Goal: Task Accomplishment & Management: Manage account settings

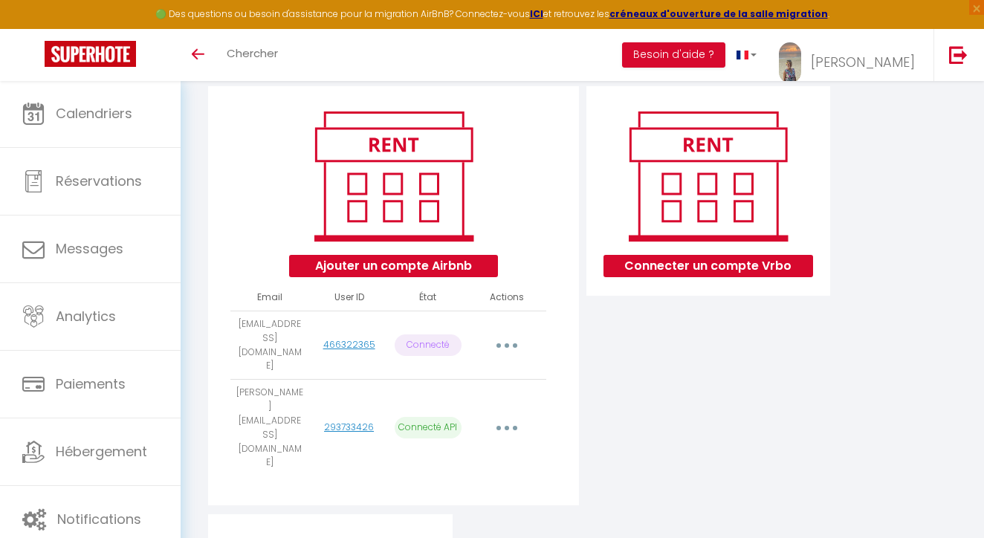
click at [508, 343] on icon "button" at bounding box center [507, 345] width 4 height 4
click at [436, 422] on link "Reconnecter le compte" at bounding box center [440, 434] width 164 height 25
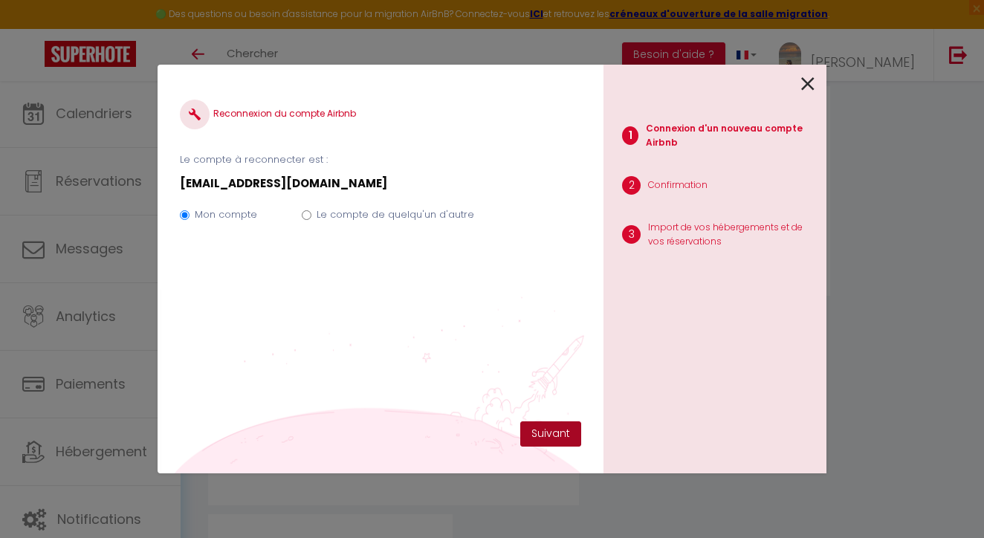
click at [552, 431] on button "Suivant" at bounding box center [550, 433] width 61 height 25
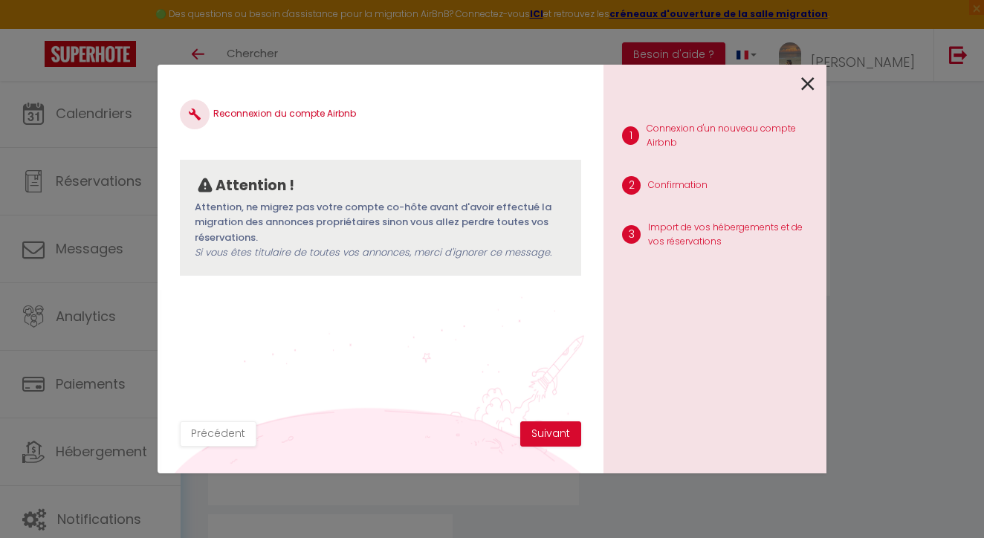
click at [552, 431] on button "Suivant" at bounding box center [550, 433] width 61 height 25
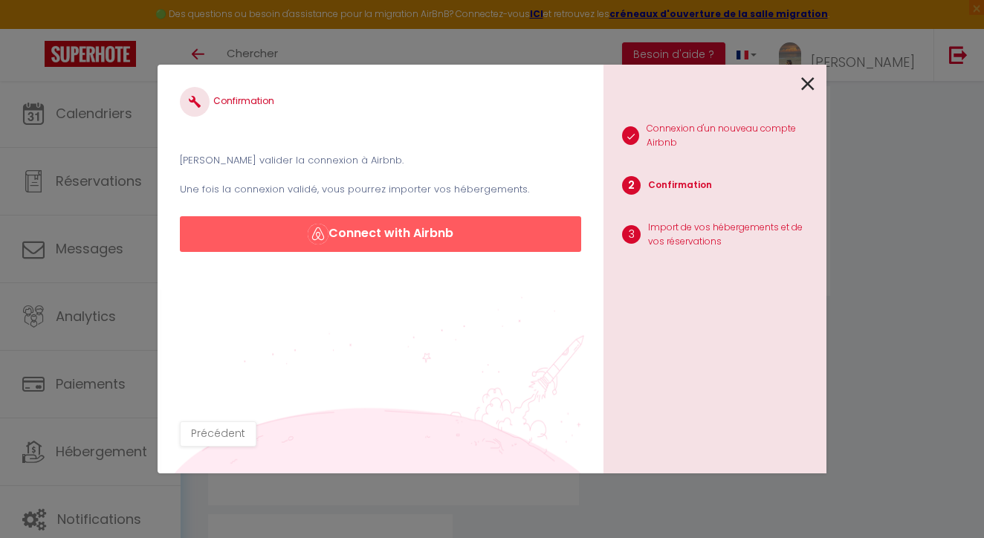
click at [473, 239] on button "Connect with Airbnb" at bounding box center [380, 234] width 401 height 36
click at [805, 80] on icon at bounding box center [807, 84] width 13 height 22
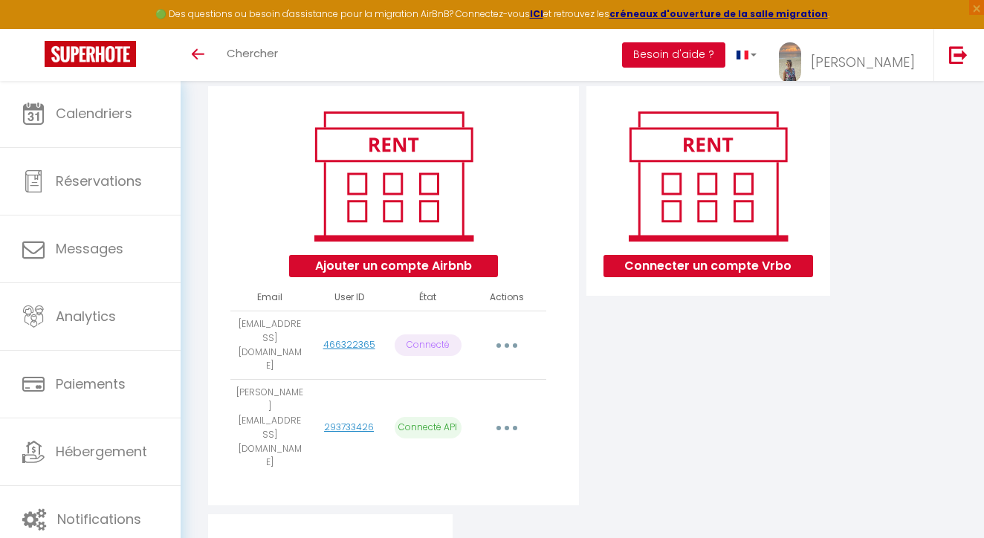
click at [698, 54] on button "Besoin d'aide ?" at bounding box center [673, 54] width 103 height 25
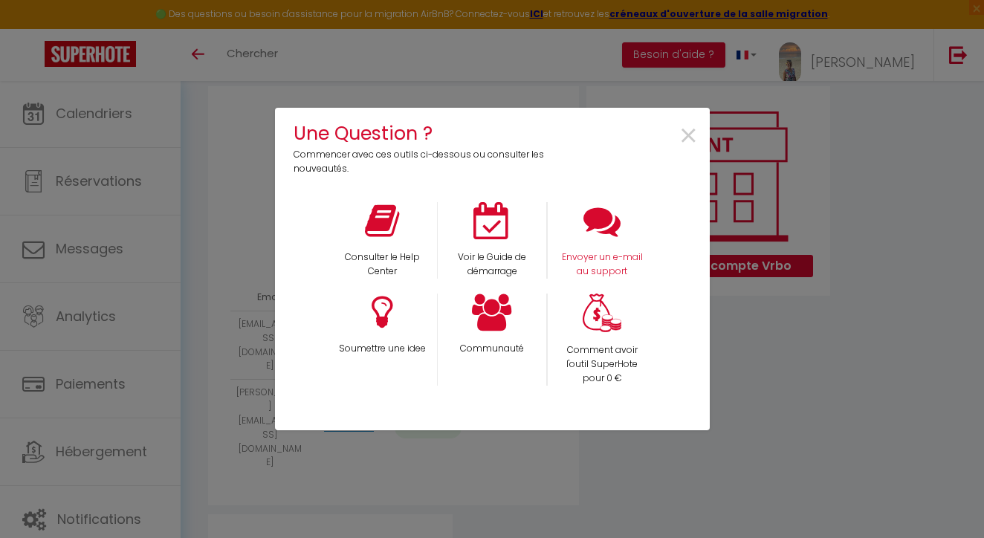
click at [601, 224] on icon at bounding box center [601, 220] width 37 height 37
click at [689, 134] on span "×" at bounding box center [688, 136] width 20 height 47
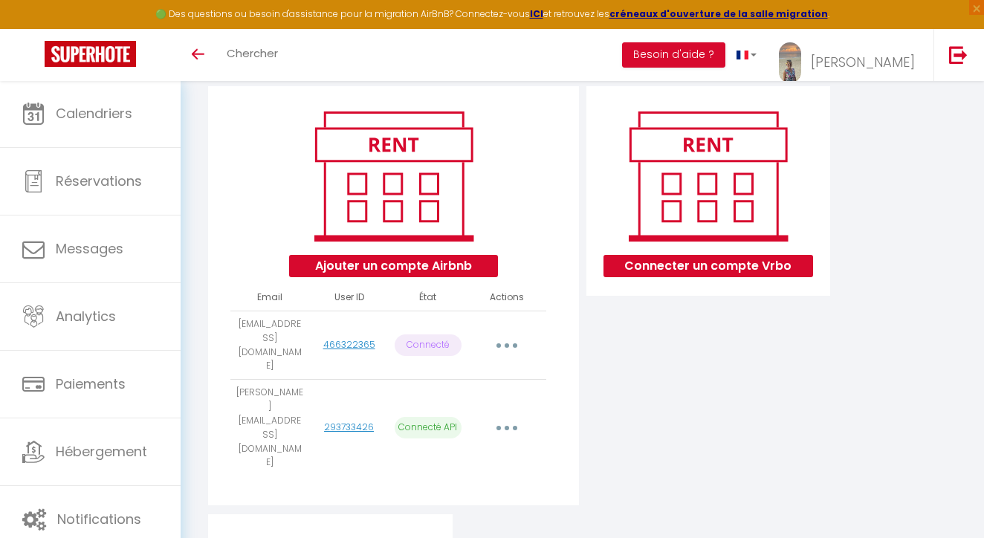
click at [513, 331] on button "button" at bounding box center [506, 345] width 39 height 28
click at [464, 424] on link "Reconnecter le compte" at bounding box center [440, 434] width 164 height 25
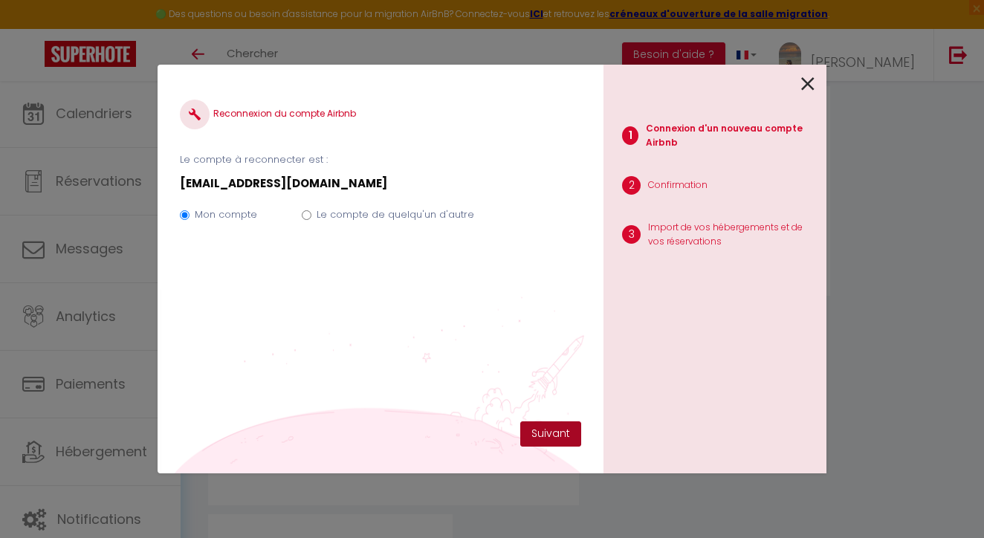
click at [555, 428] on button "Suivant" at bounding box center [550, 433] width 61 height 25
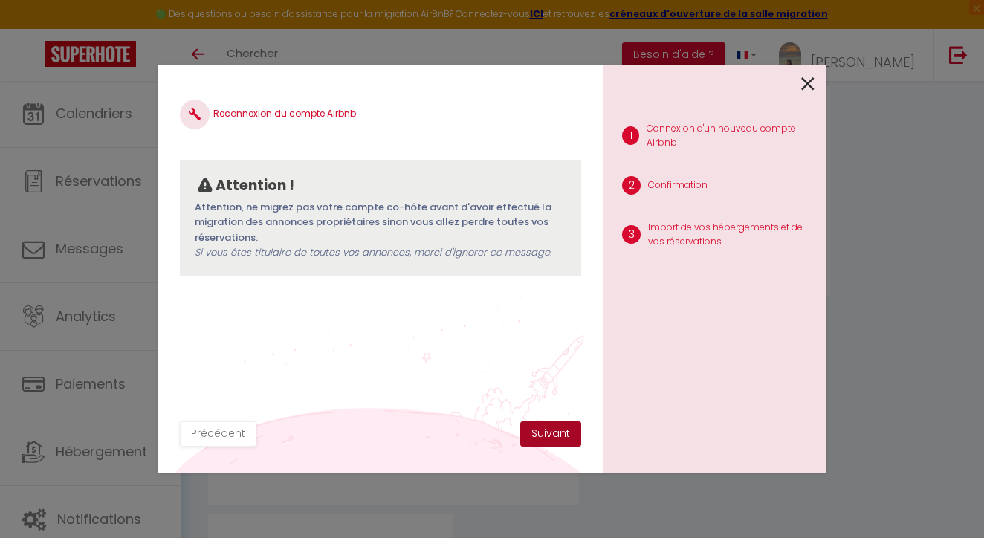
click at [555, 426] on button "Suivant" at bounding box center [550, 433] width 61 height 25
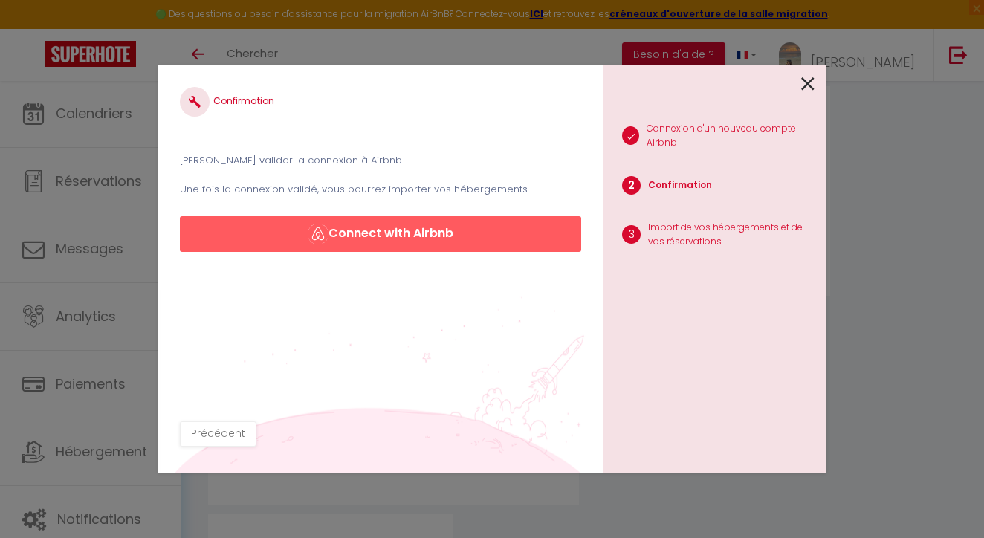
click at [458, 238] on button "Connect with Airbnb" at bounding box center [380, 234] width 401 height 36
click at [810, 82] on icon at bounding box center [807, 84] width 13 height 22
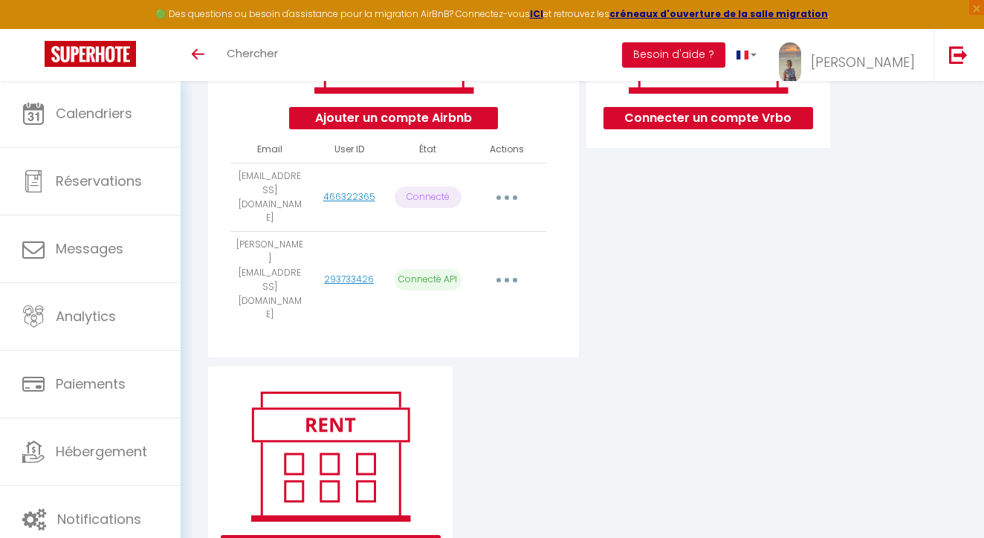
scroll to position [297, 0]
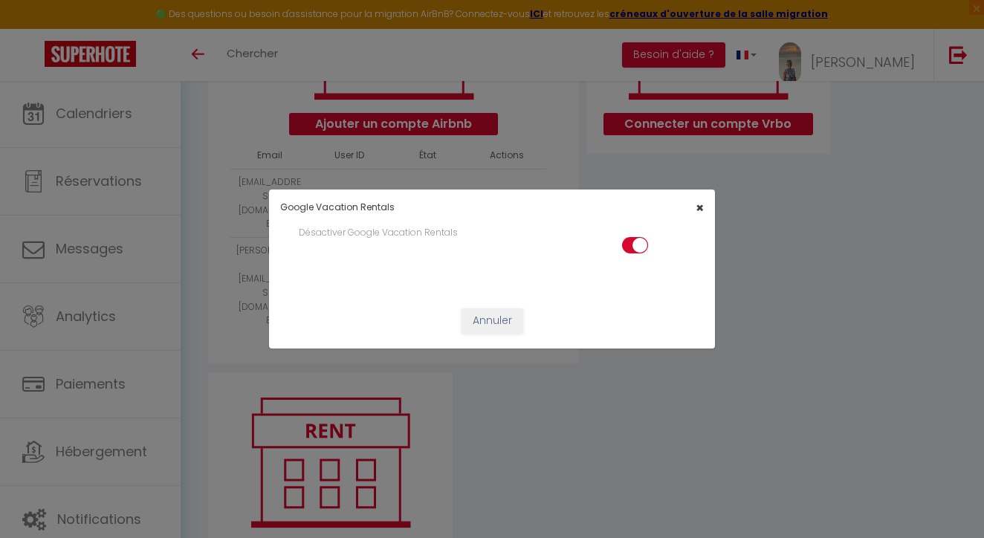
click at [701, 207] on span "×" at bounding box center [700, 207] width 8 height 19
